Goal: Information Seeking & Learning: Learn about a topic

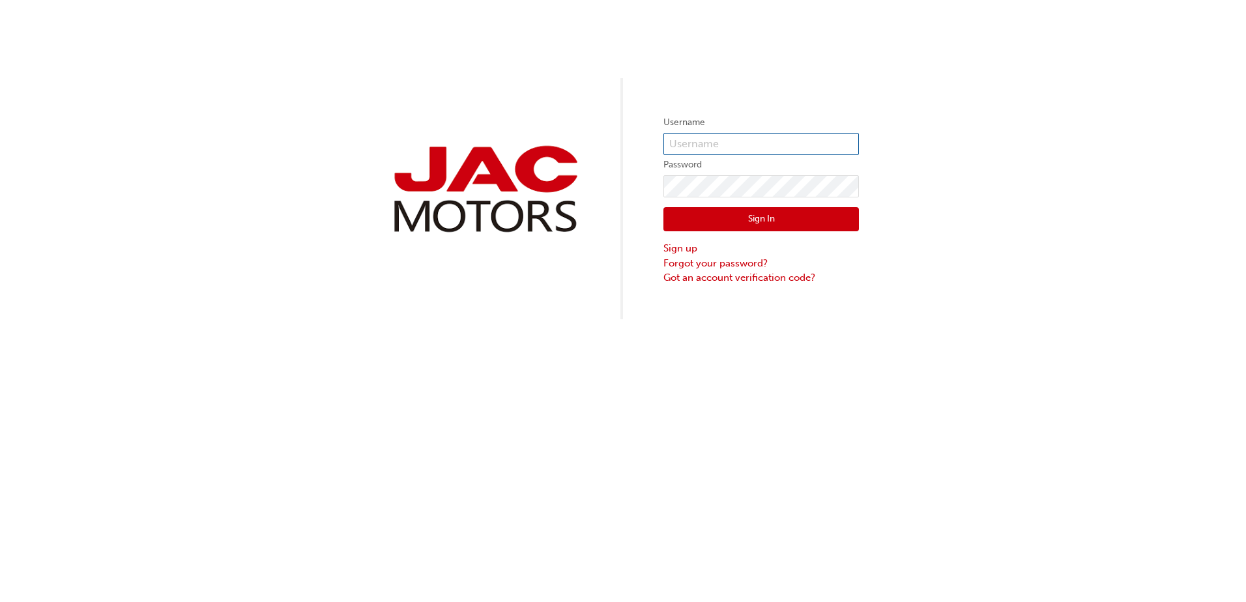
type input "steven.day@dubboauto.com.au"
click at [766, 222] on button "Sign In" at bounding box center [760, 219] width 195 height 25
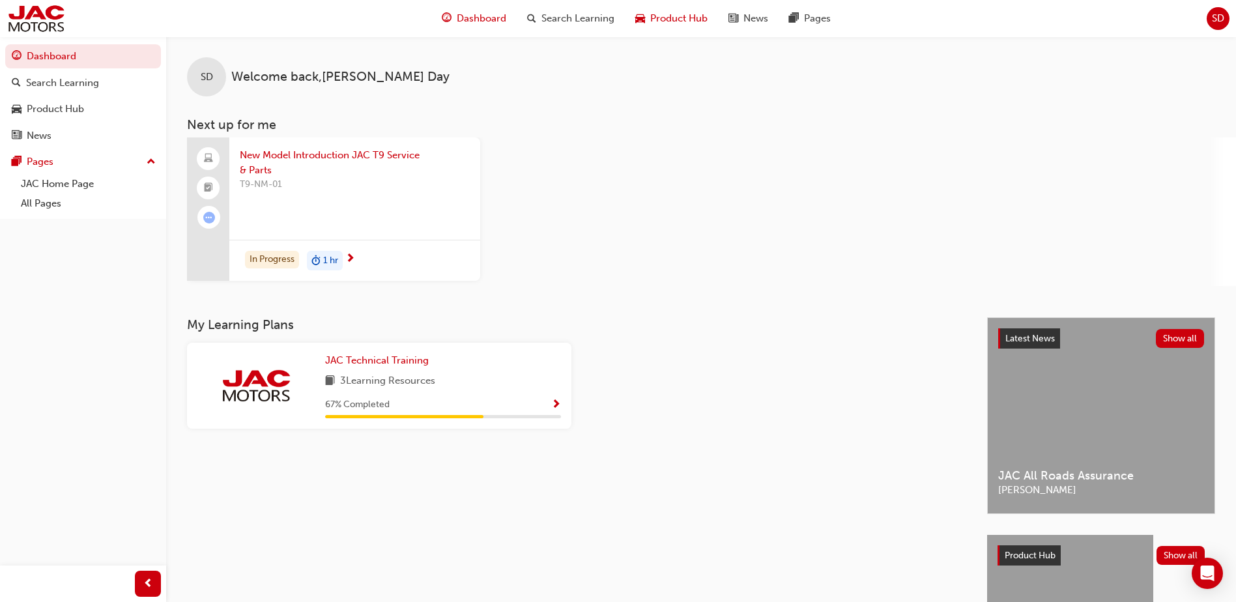
click at [679, 16] on span "Product Hub" at bounding box center [678, 18] width 57 height 15
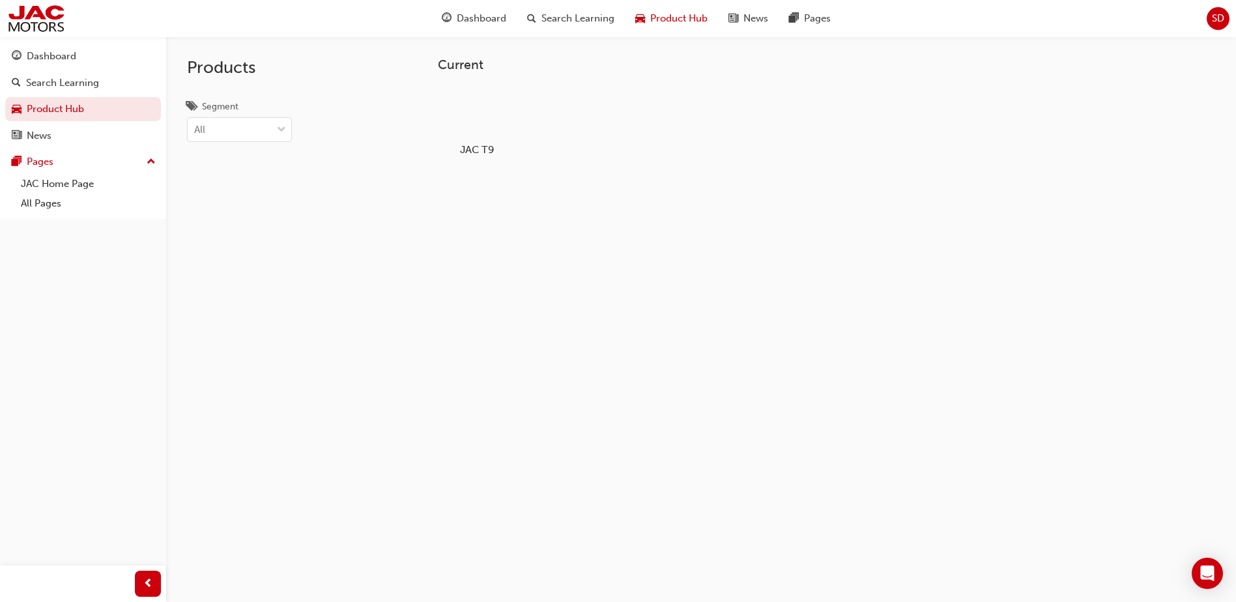
click at [487, 114] on div at bounding box center [477, 112] width 72 height 52
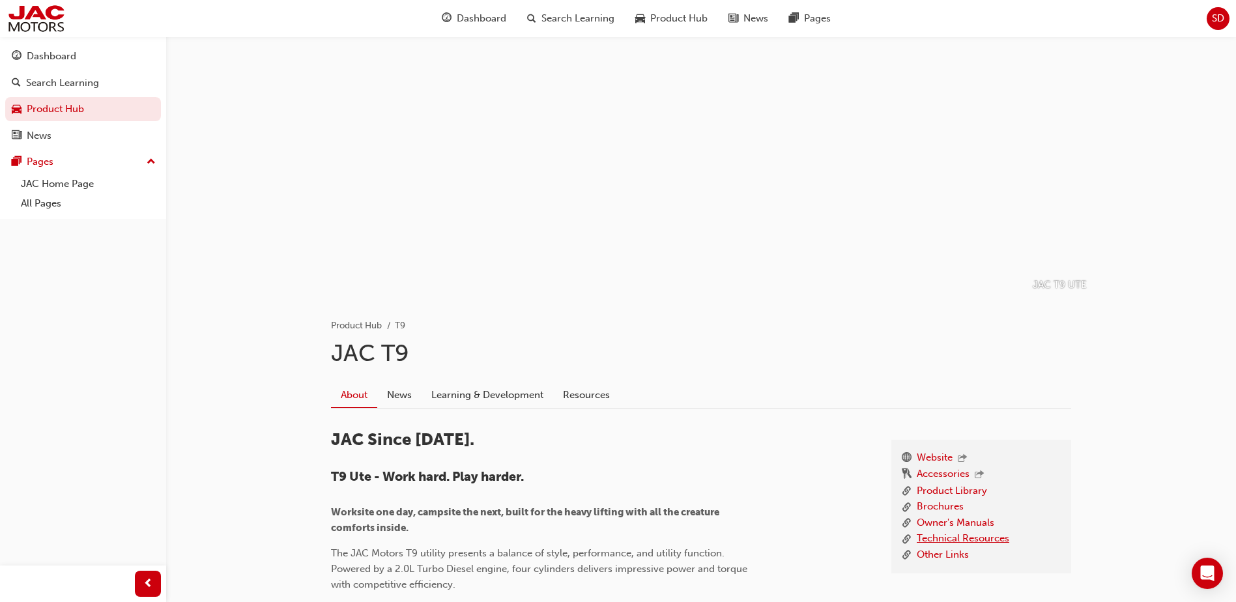
click at [948, 539] on link "Technical Resources" at bounding box center [963, 539] width 93 height 16
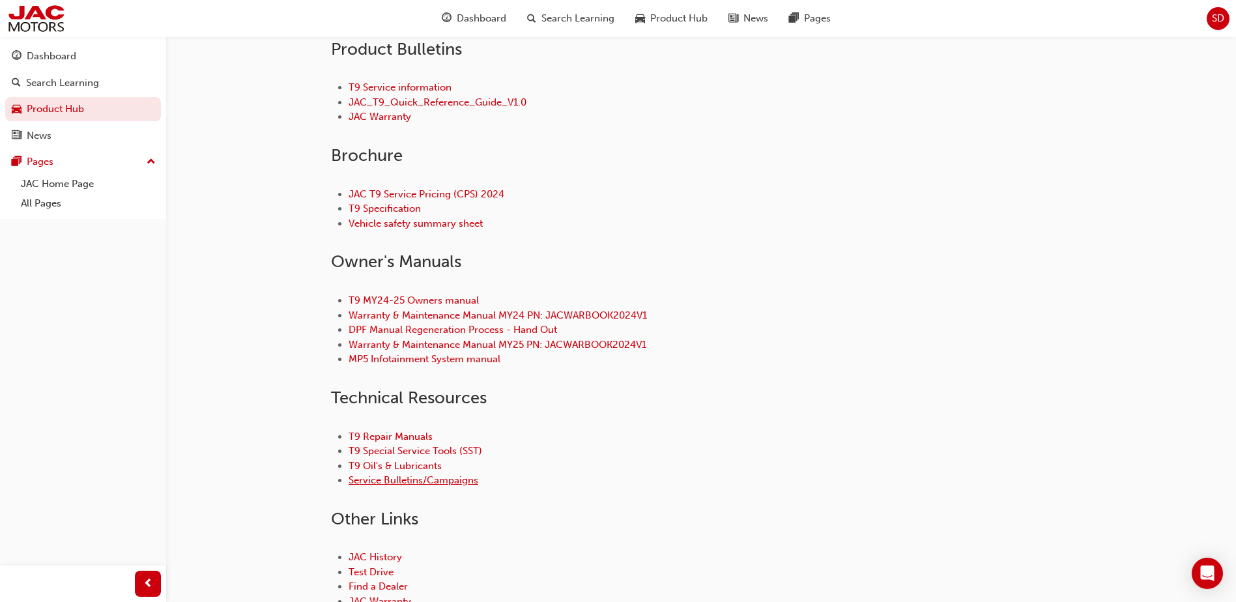
scroll to position [391, 0]
click at [390, 480] on link "Service Bulletins/Campaigns" at bounding box center [414, 480] width 130 height 12
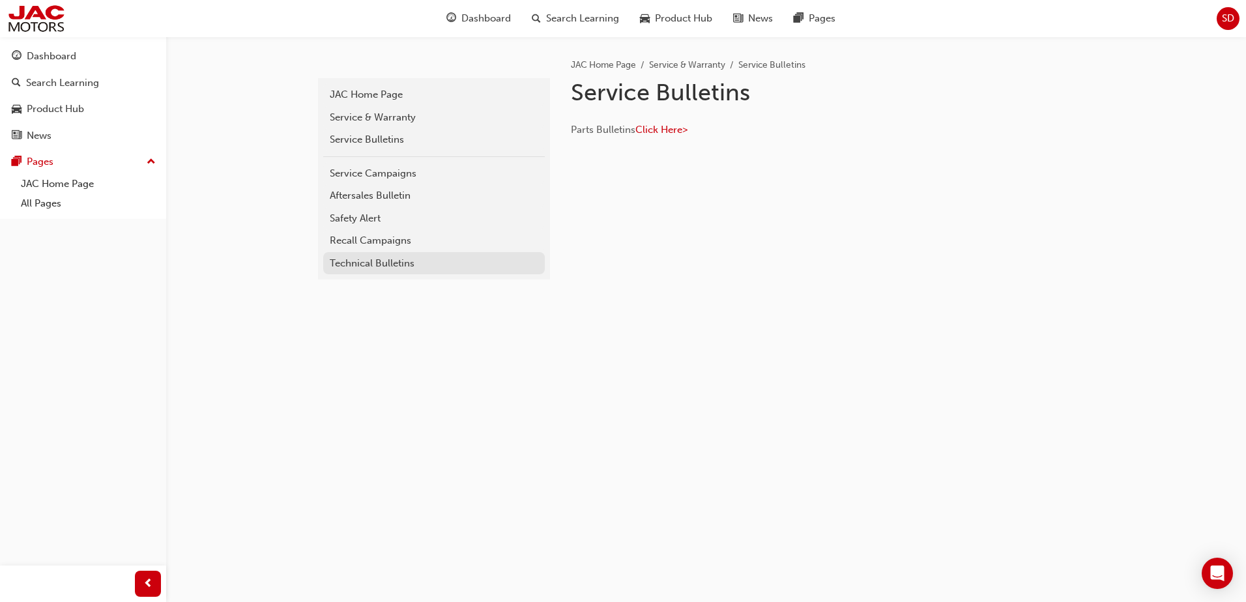
click at [385, 264] on div "Technical Bulletins" at bounding box center [434, 263] width 208 height 15
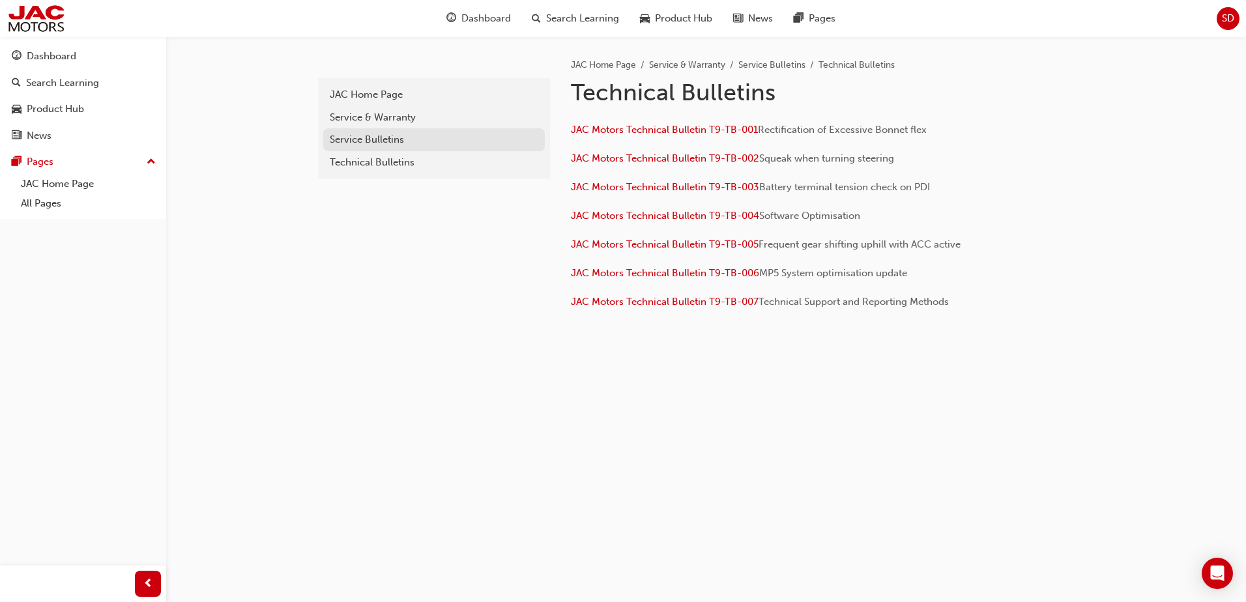
click at [371, 143] on div "Service Bulletins" at bounding box center [434, 139] width 208 height 15
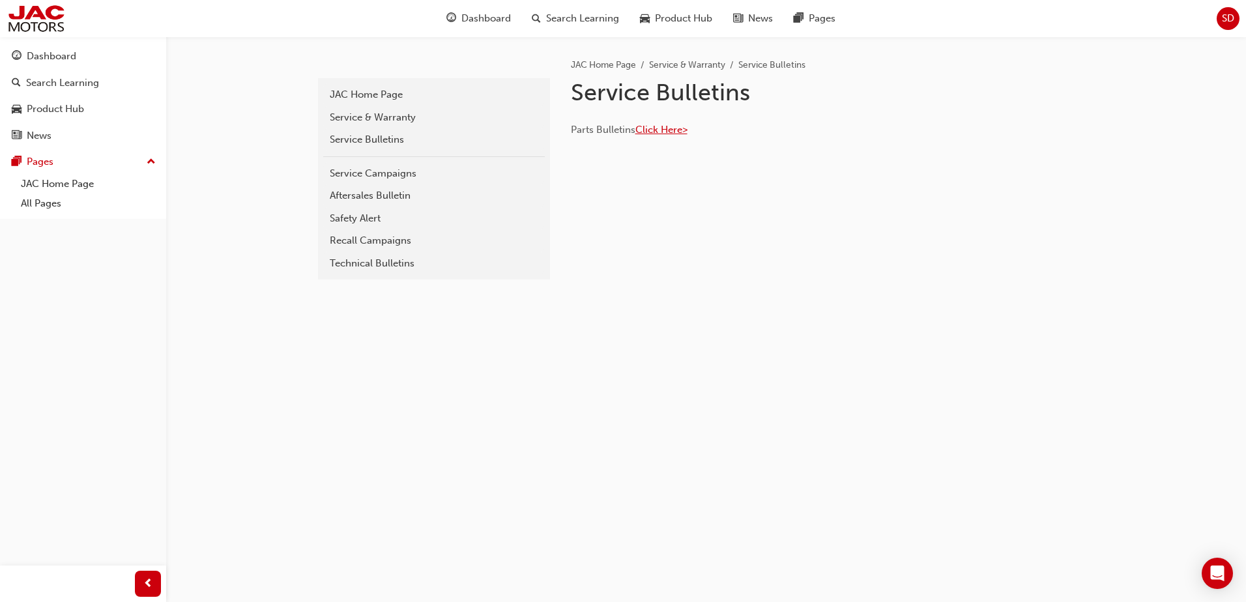
click at [676, 130] on span "Click Here>" at bounding box center [661, 130] width 52 height 12
click at [384, 244] on div "Recall Campaigns" at bounding box center [434, 240] width 208 height 15
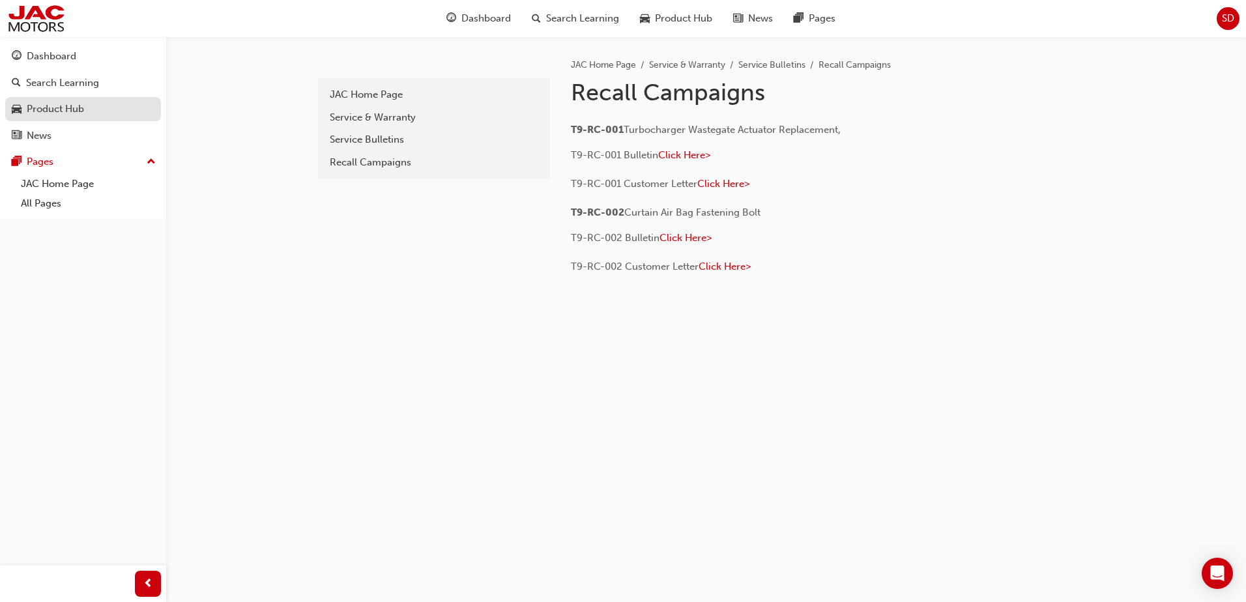
click at [58, 111] on div "Product Hub" at bounding box center [55, 109] width 57 height 15
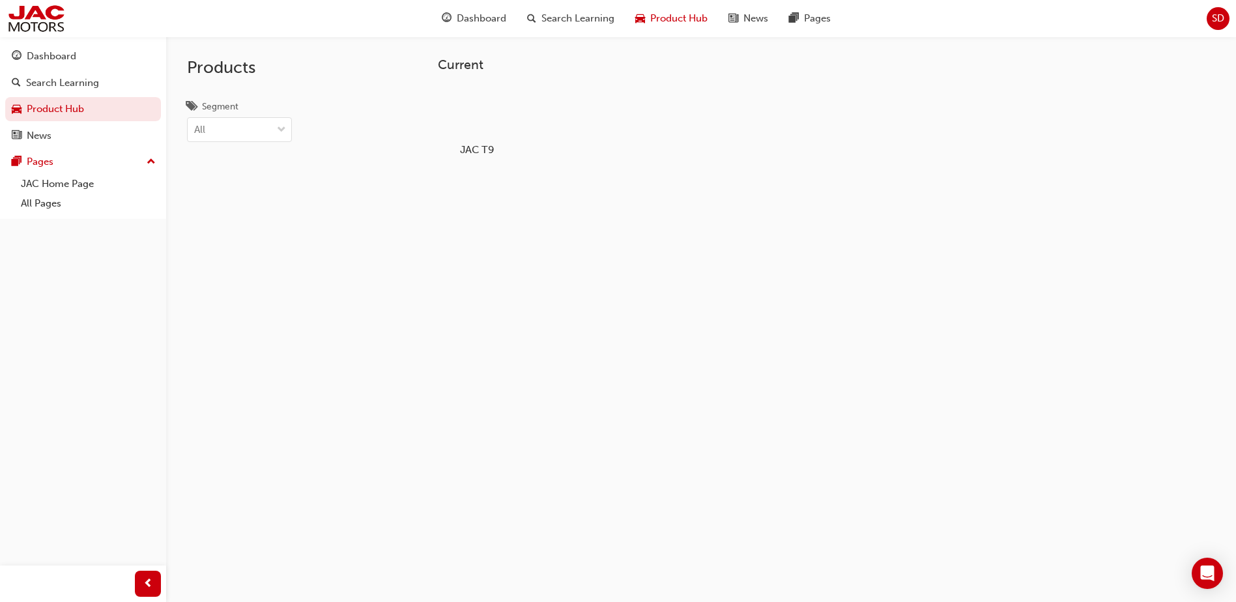
click at [473, 105] on div at bounding box center [477, 112] width 72 height 52
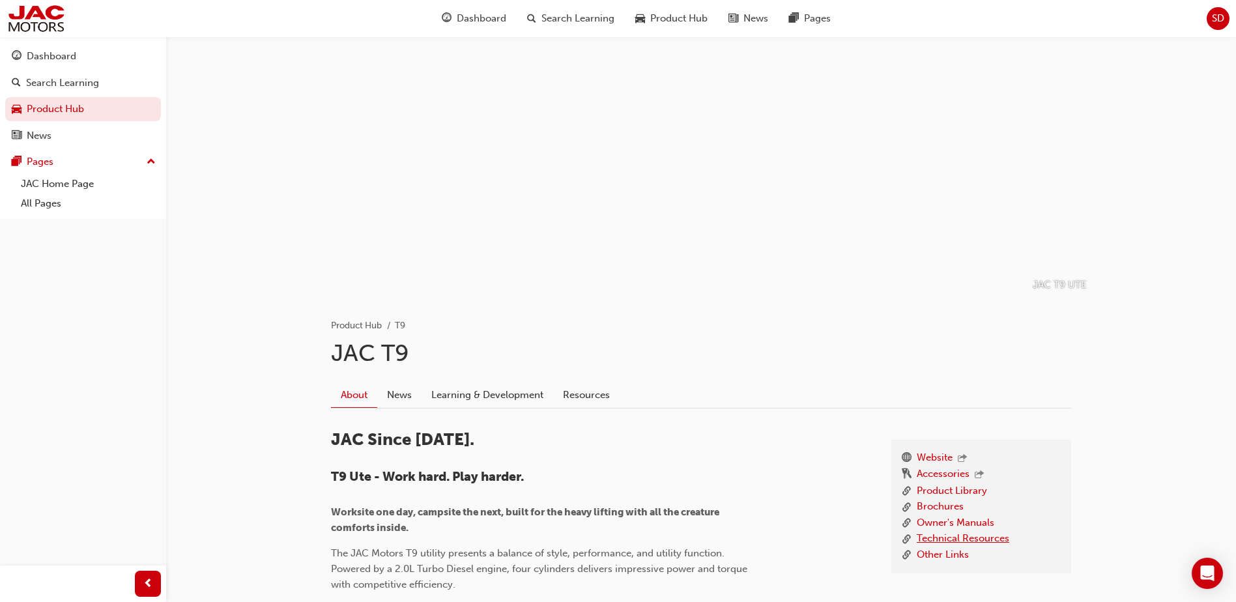
click at [954, 539] on link "Technical Resources" at bounding box center [963, 539] width 93 height 16
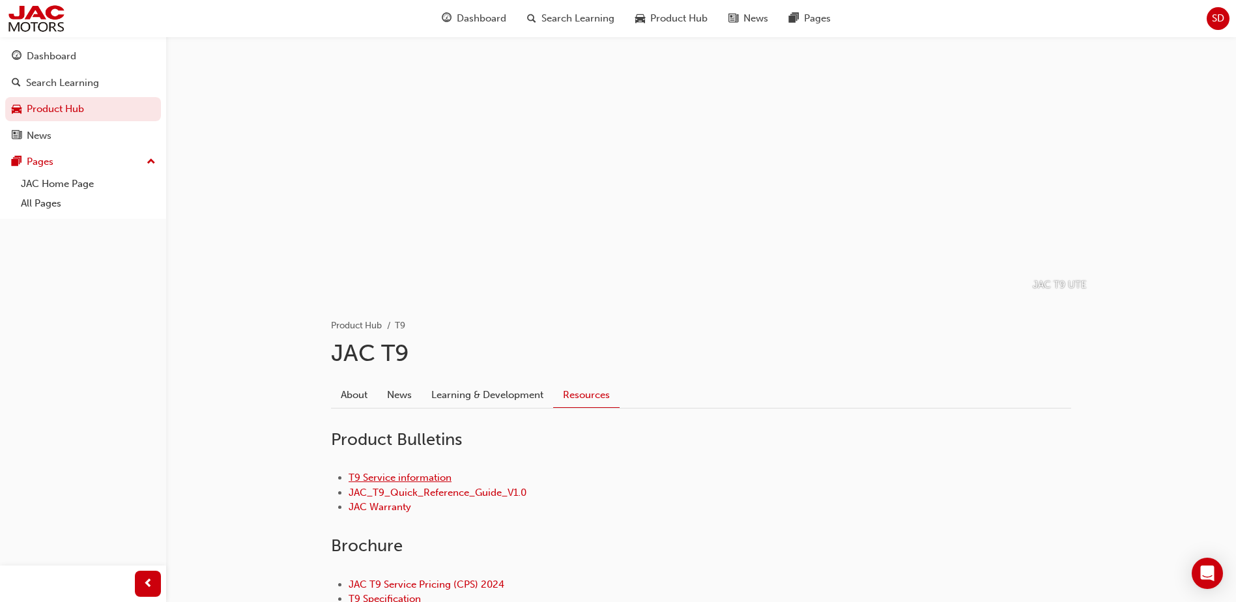
click at [421, 476] on link "T9 Service information" at bounding box center [400, 478] width 103 height 12
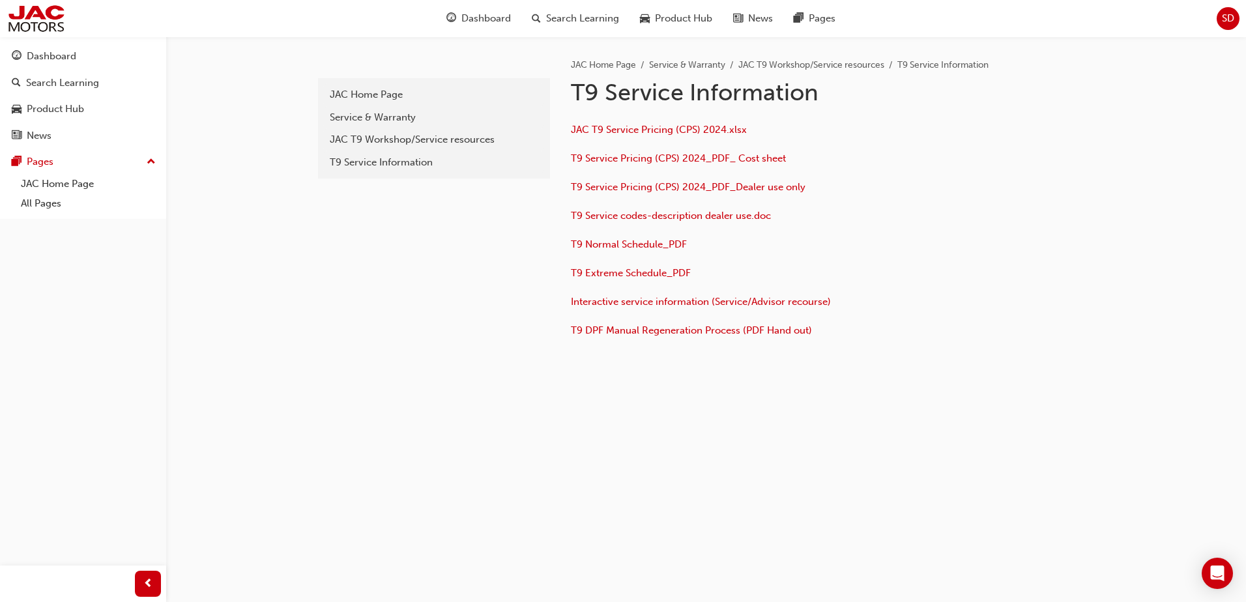
drag, startPoint x: 1007, startPoint y: 182, endPoint x: 1005, endPoint y: 175, distance: 6.8
click at [1006, 180] on div "JAC T9 Service Pricing (CPS) 2024.xlsx T9 Service Pricing (CPS) 2024_PDF_ Cost …" at bounding box center [824, 226] width 506 height 230
click at [78, 55] on div "Dashboard" at bounding box center [83, 56] width 143 height 16
